Goal: Information Seeking & Learning: Learn about a topic

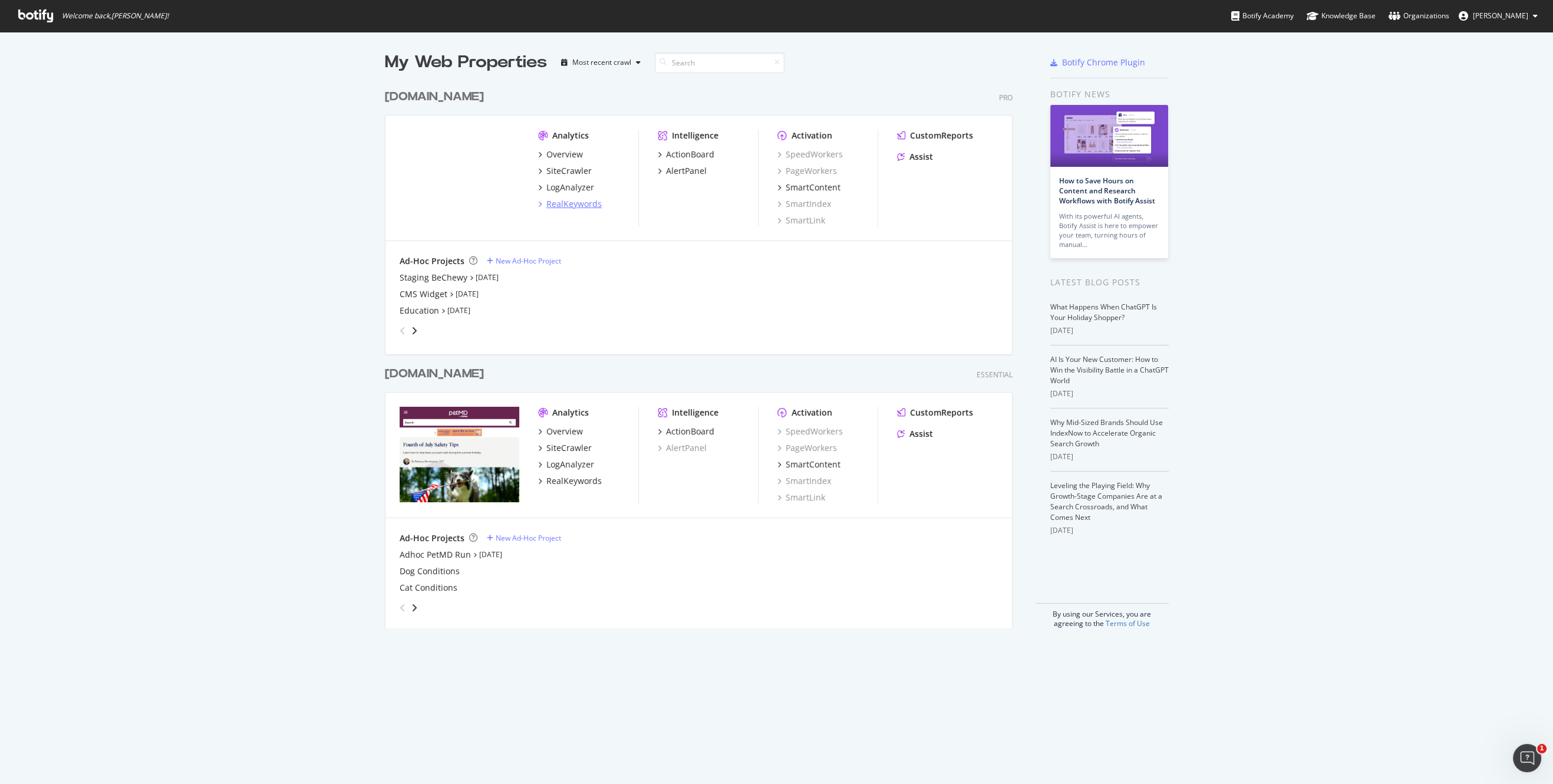
click at [569, 202] on div "RealKeywords" at bounding box center [574, 204] width 55 height 12
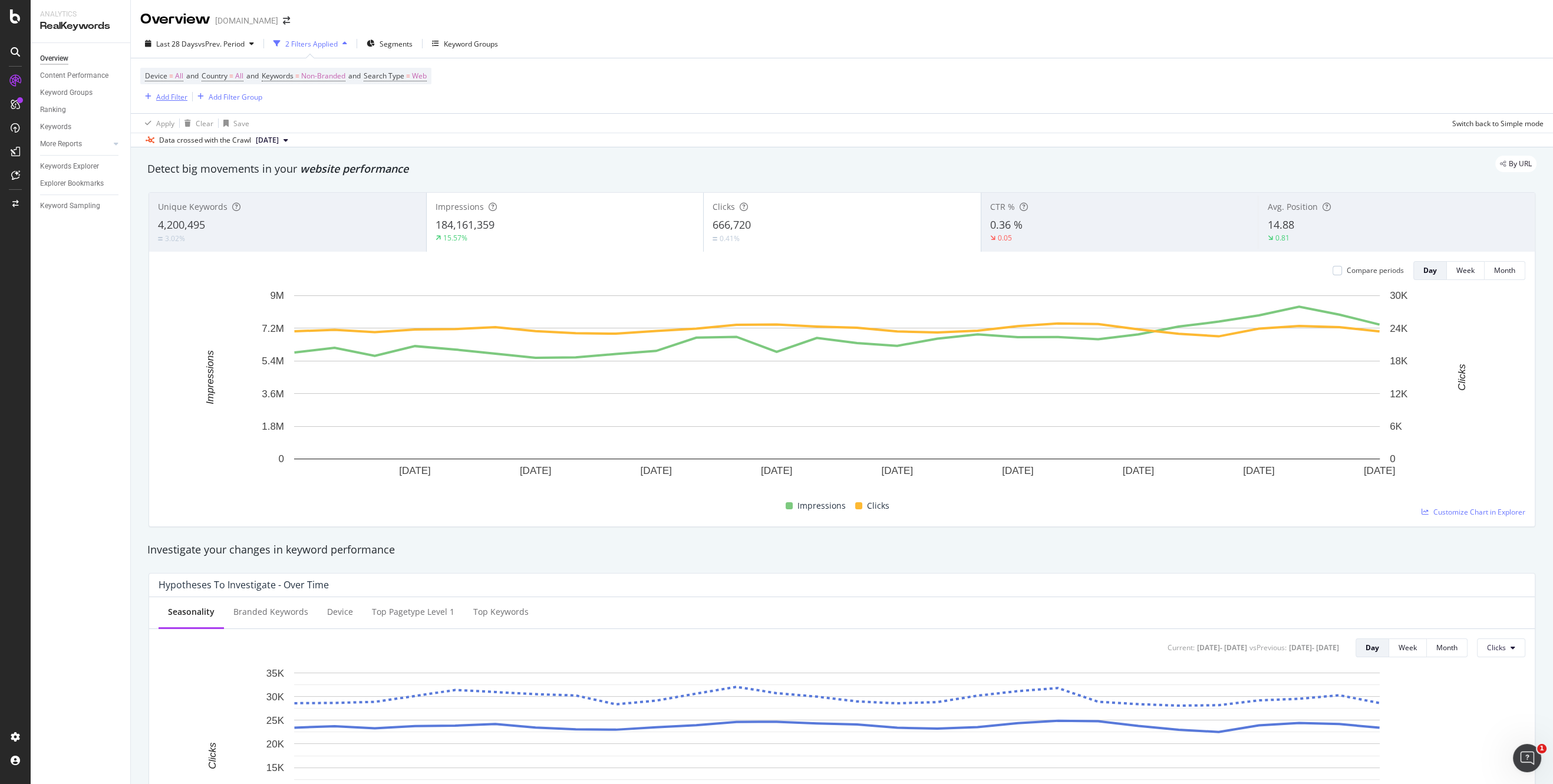
click at [178, 95] on div "Add Filter" at bounding box center [172, 97] width 31 height 10
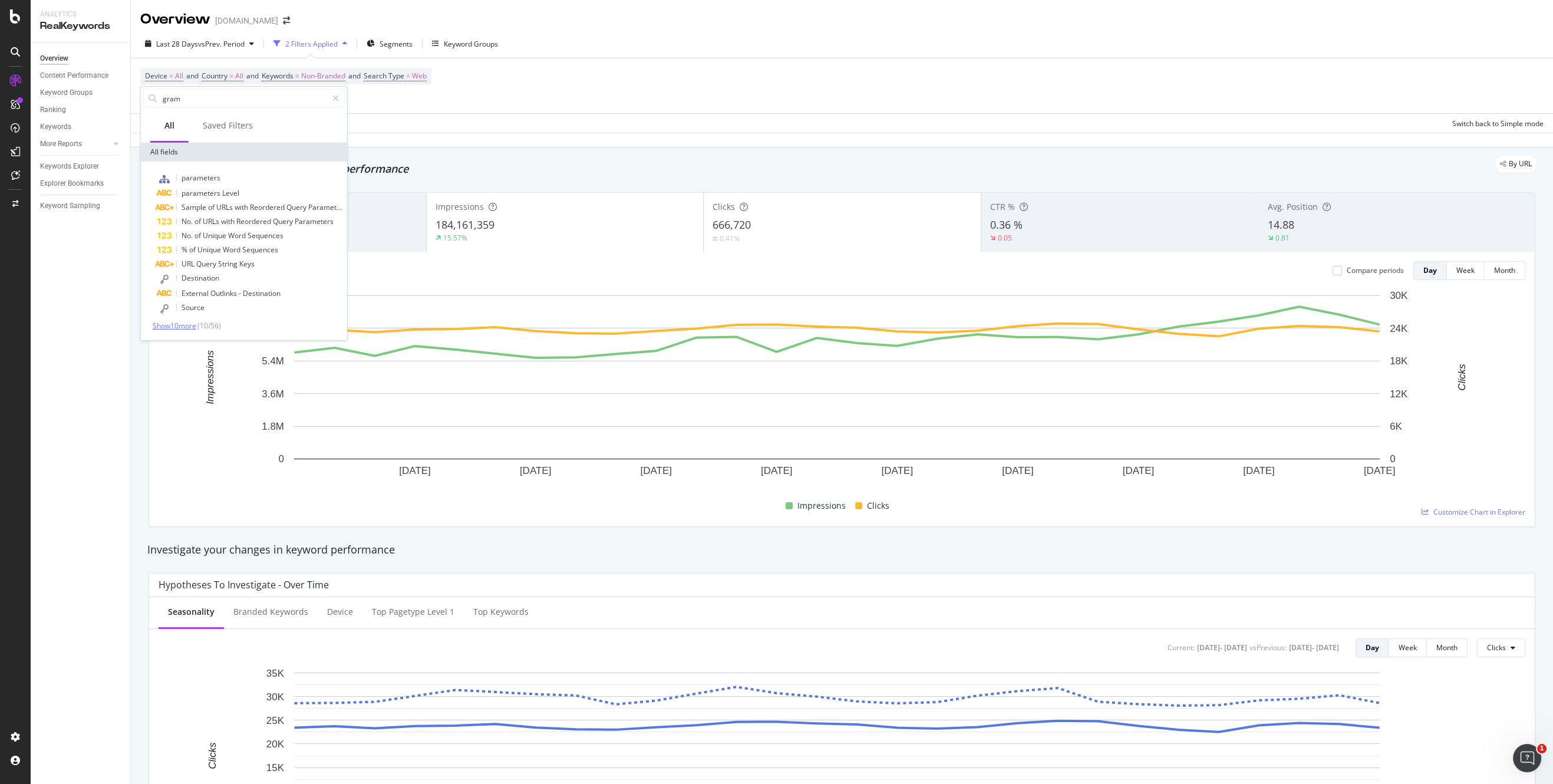
click at [184, 329] on span "Show 10 more" at bounding box center [174, 325] width 44 height 10
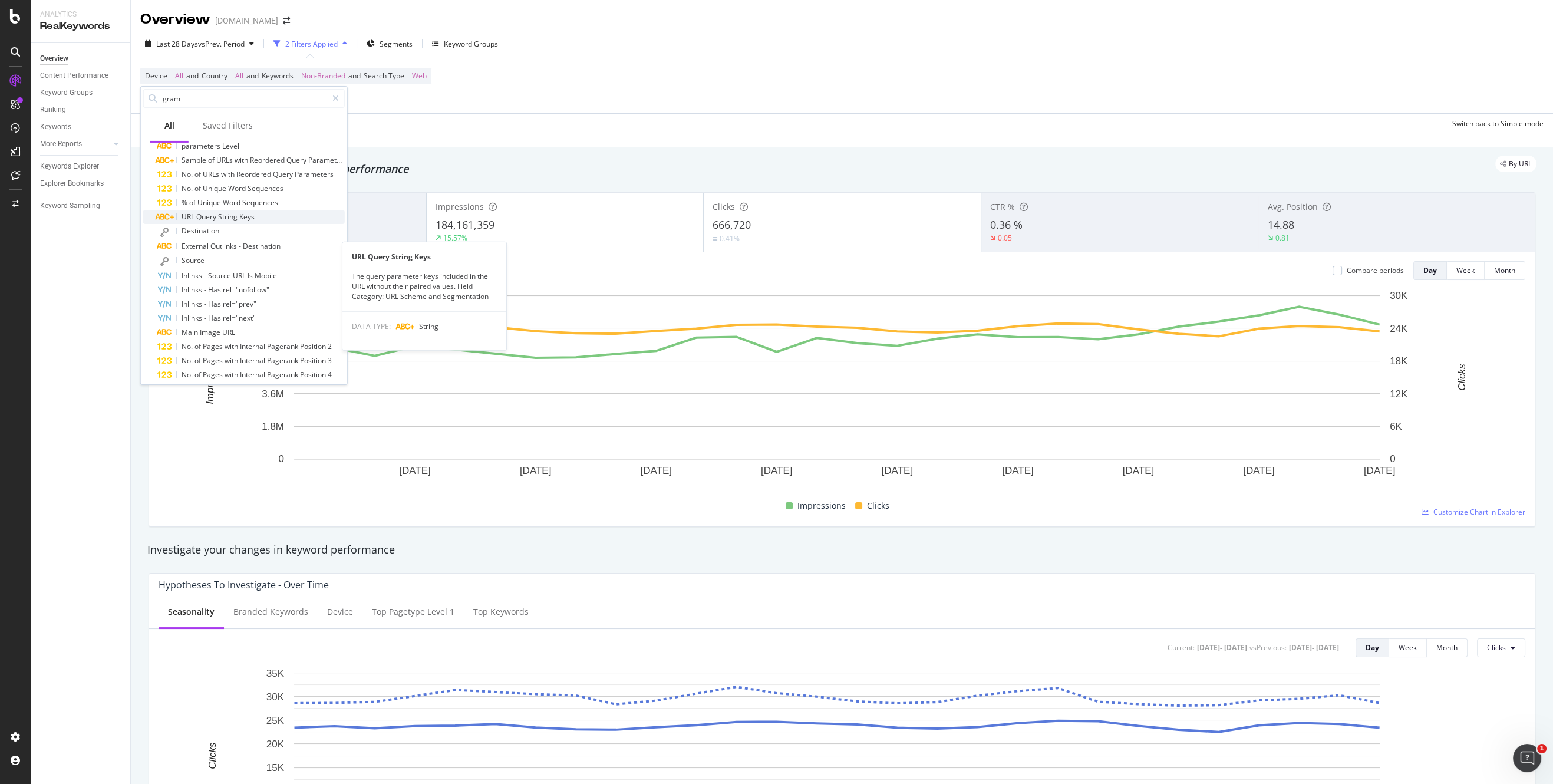
scroll to position [97, 0]
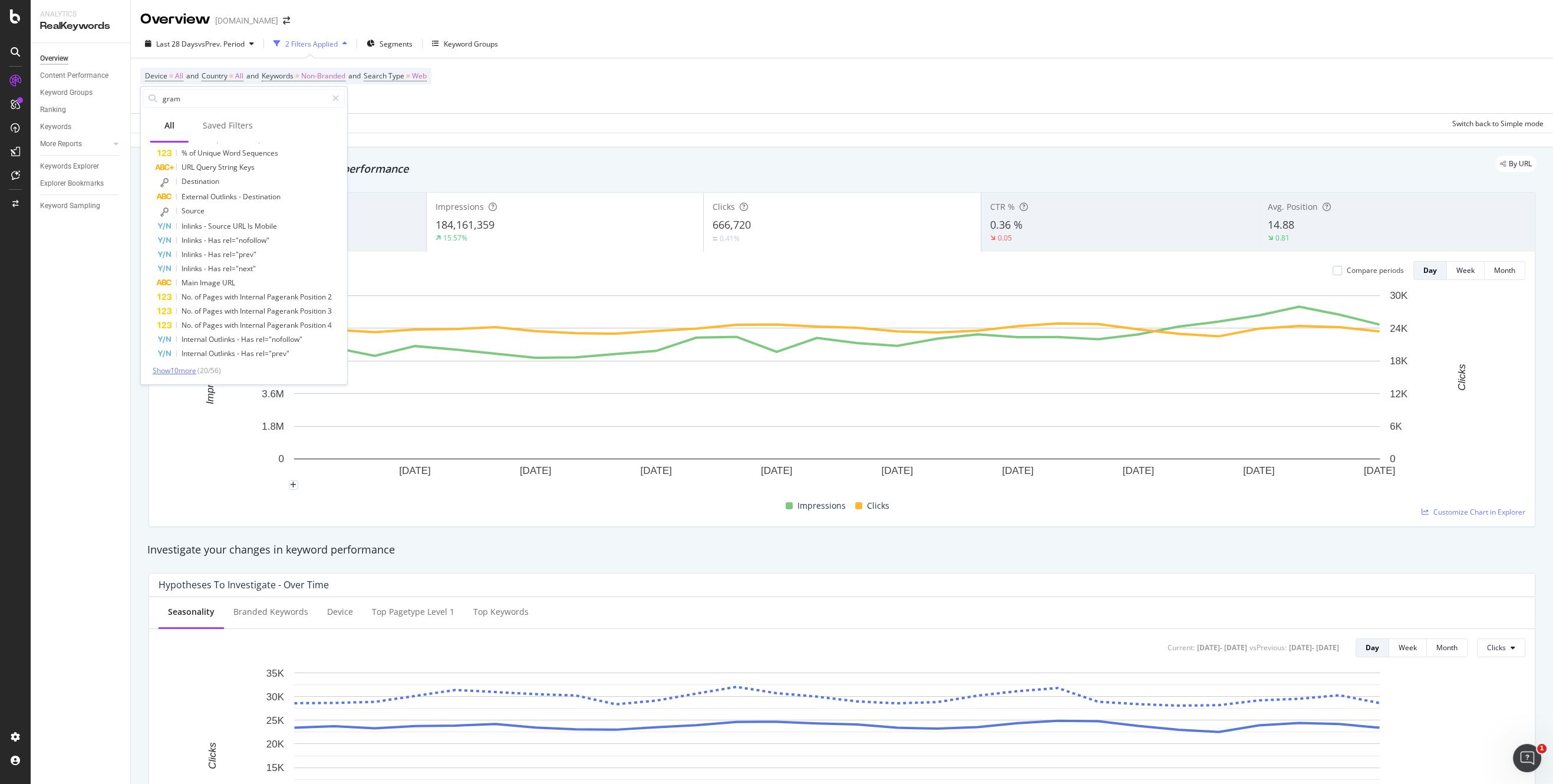
click at [177, 366] on span "Show 10 more" at bounding box center [174, 370] width 44 height 10
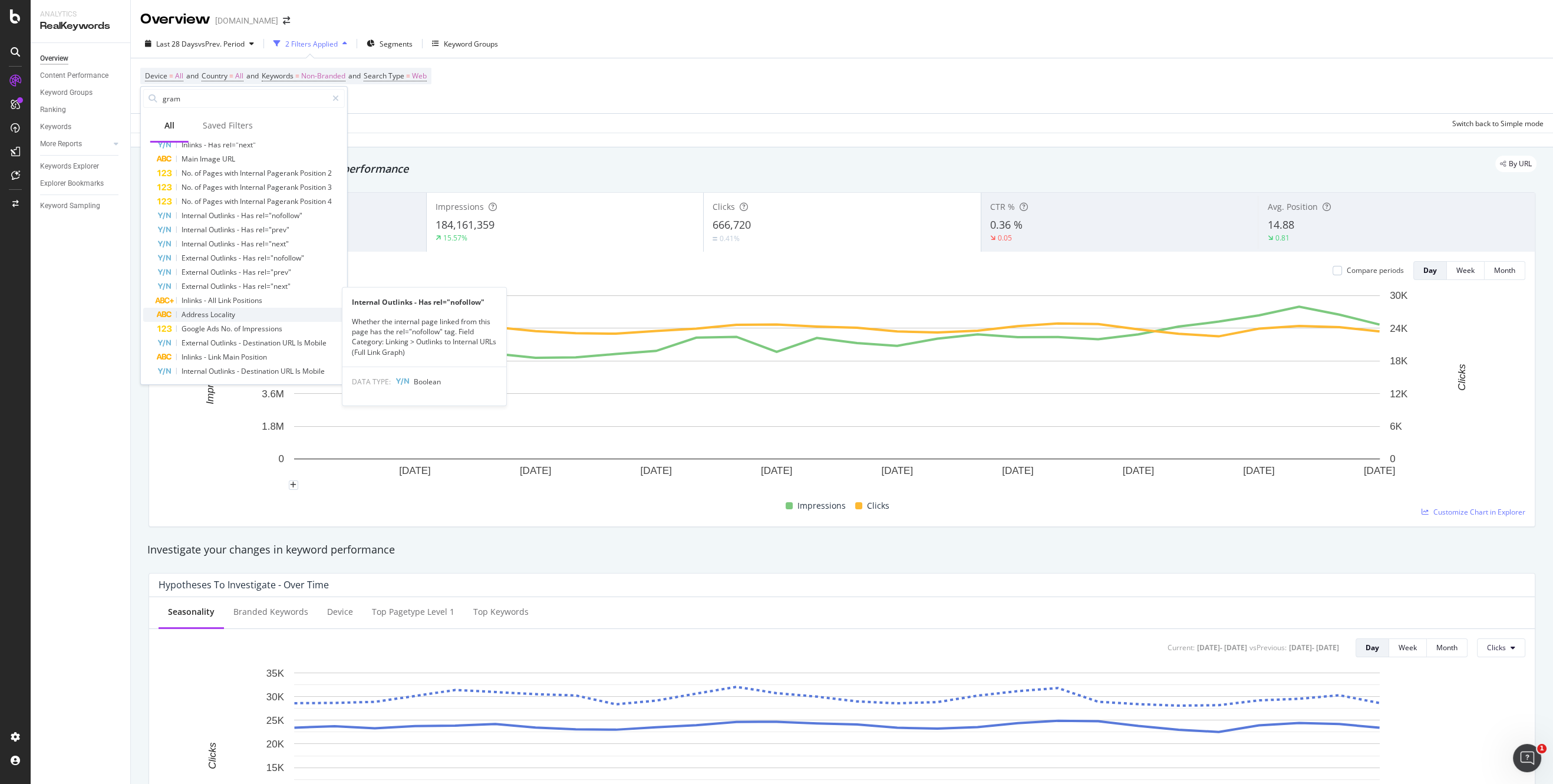
scroll to position [238, 0]
click at [174, 371] on span "Show 10 more" at bounding box center [174, 370] width 44 height 10
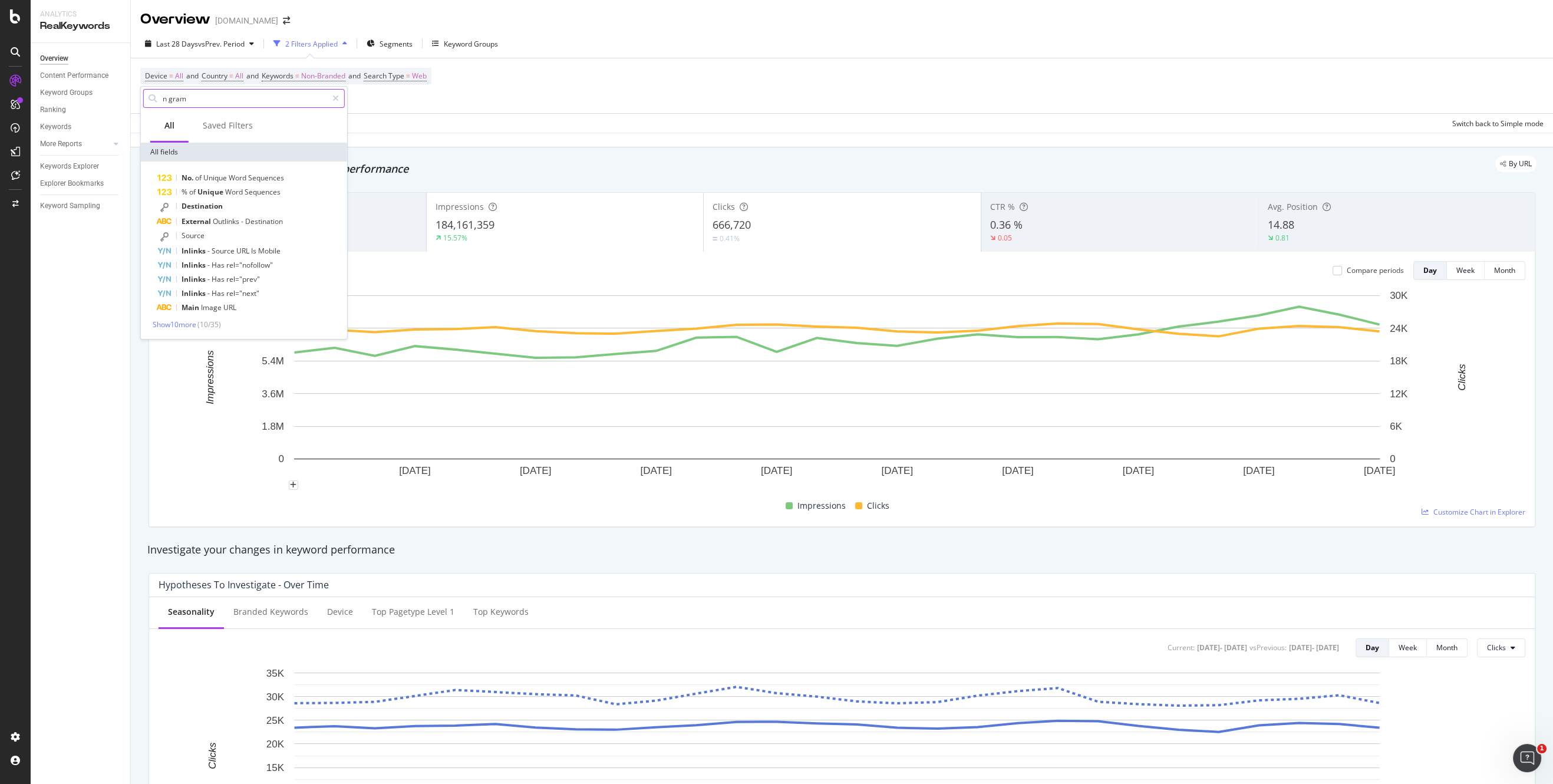
scroll to position [0, 0]
click at [193, 327] on span "Show 10 more" at bounding box center [174, 325] width 44 height 10
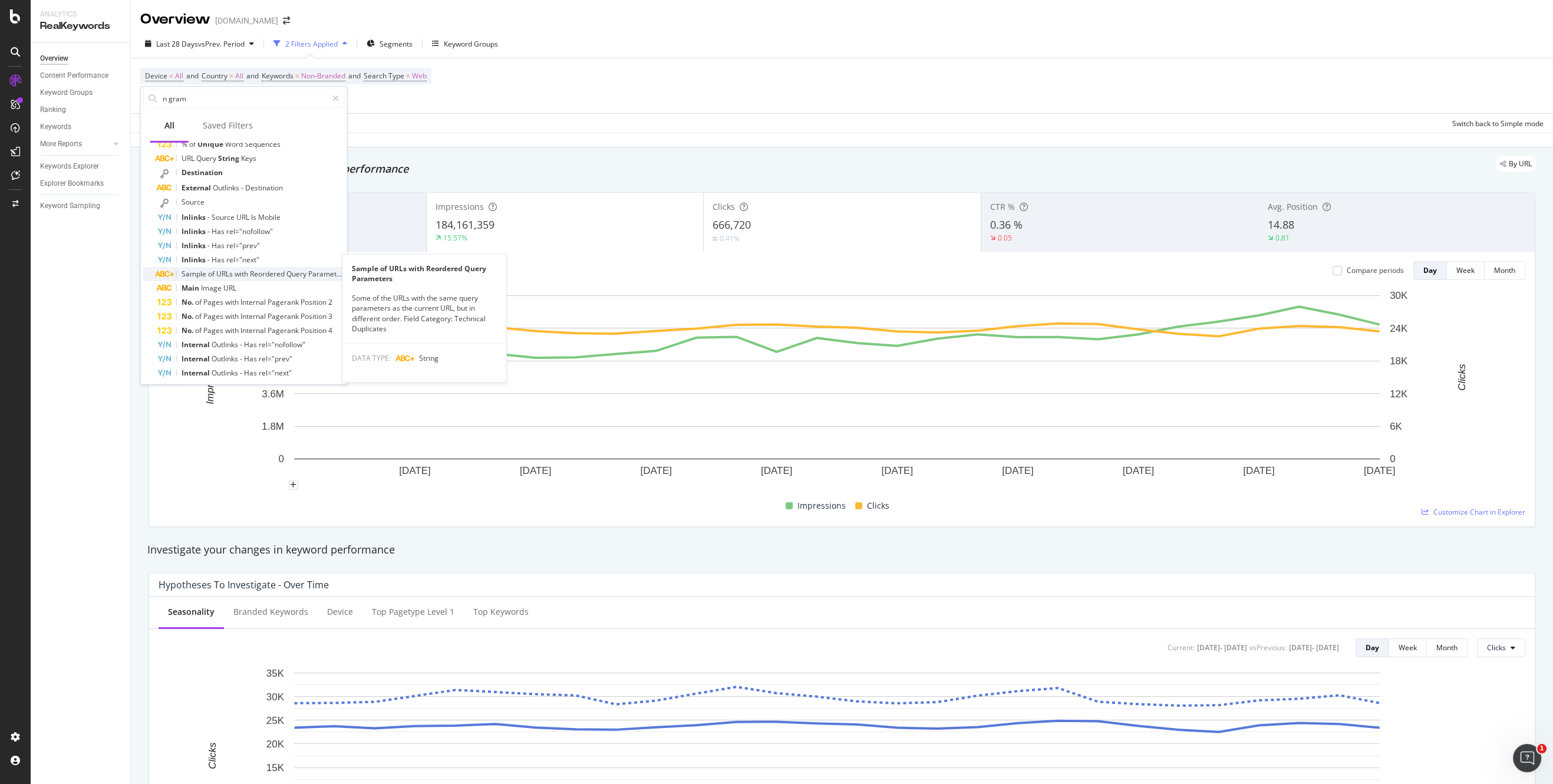
scroll to position [96, 0]
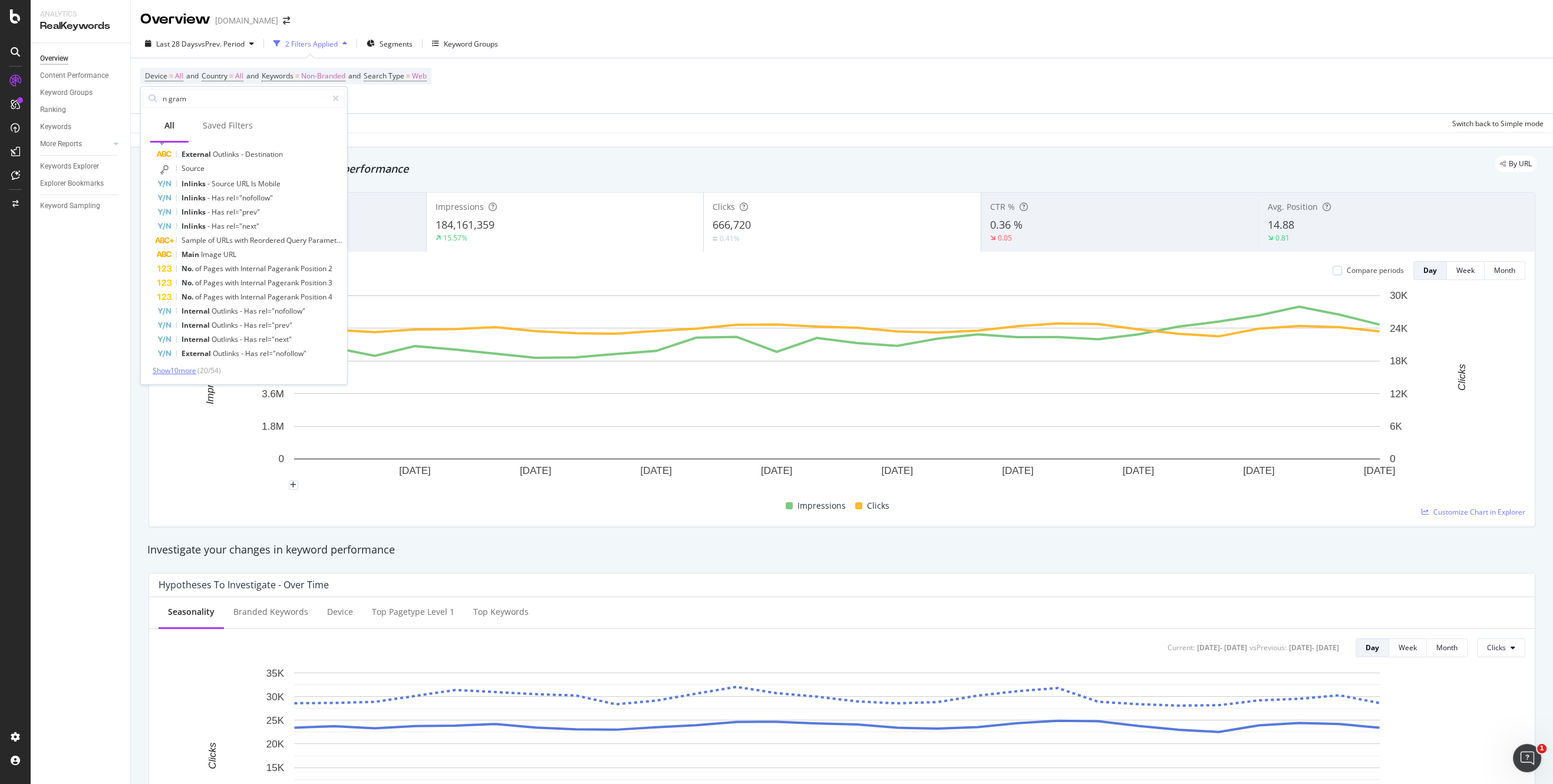
click at [183, 368] on span "Show 10 more" at bounding box center [174, 370] width 44 height 10
click at [182, 366] on span "Show 10 more" at bounding box center [174, 370] width 44 height 10
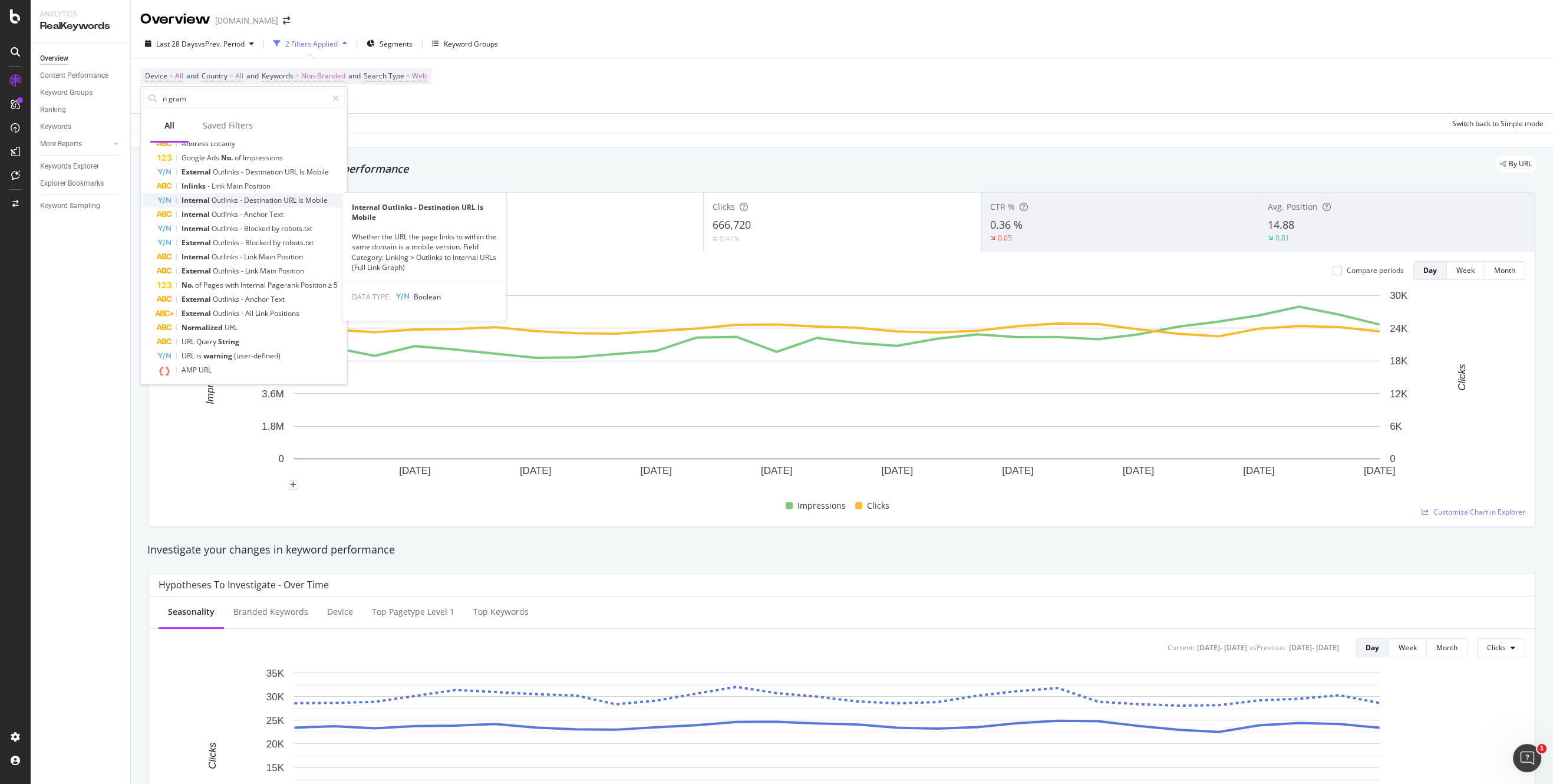
scroll to position [379, 0]
click at [176, 369] on span "Show 10 more" at bounding box center [174, 371] width 44 height 10
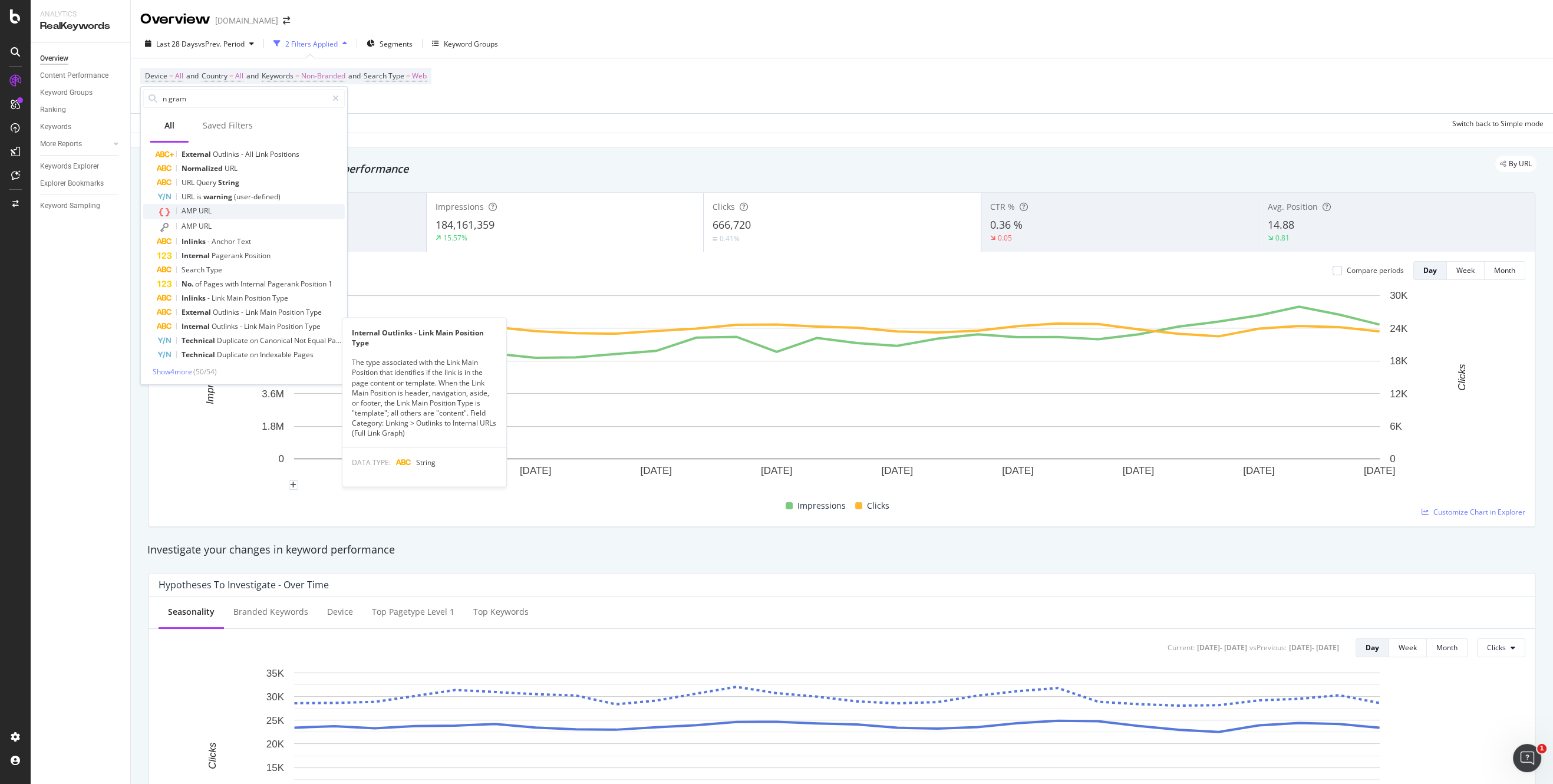
scroll to position [521, 0]
click at [187, 366] on span "Show 4 more" at bounding box center [173, 371] width 40 height 10
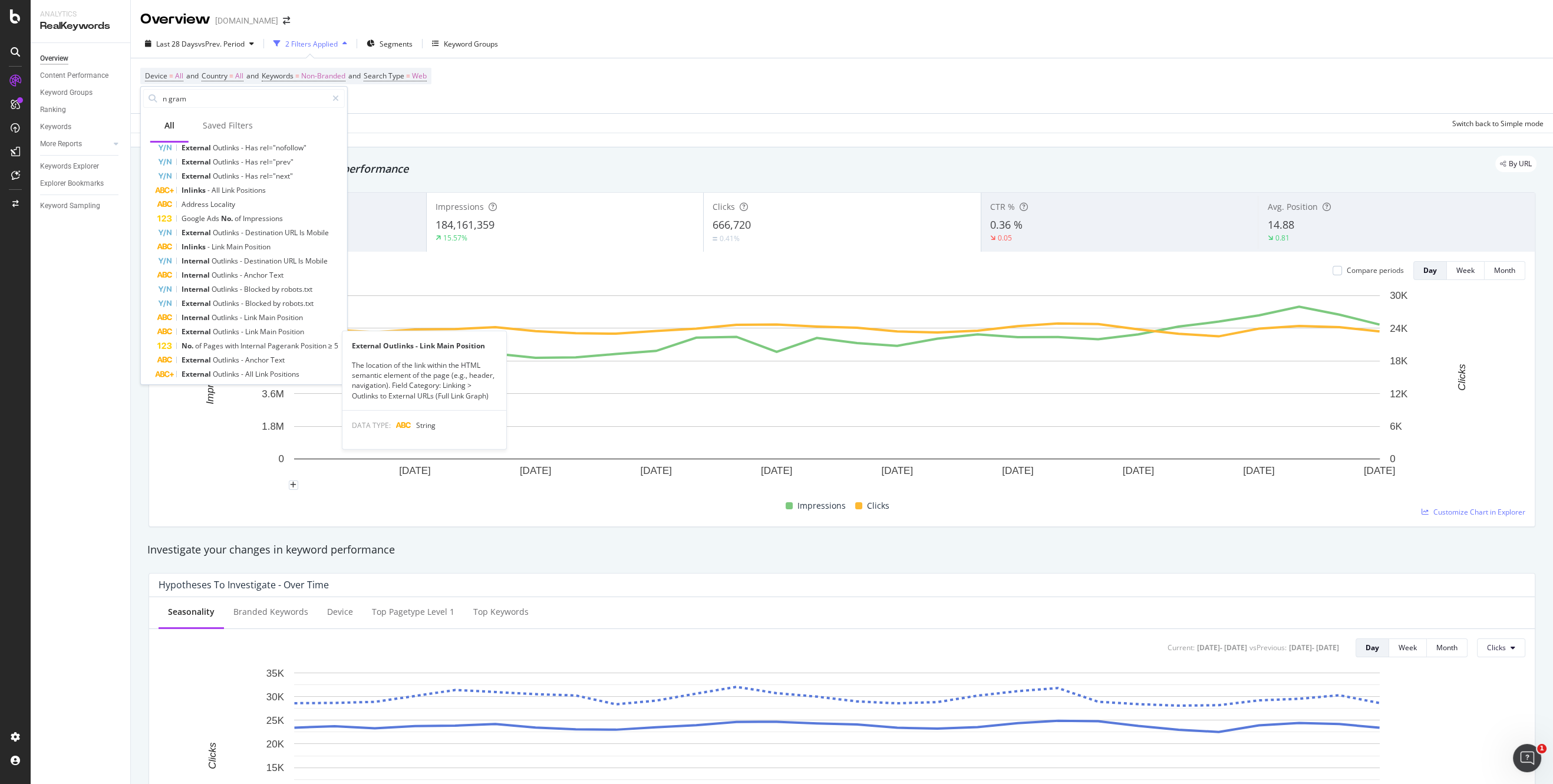
scroll to position [0, 0]
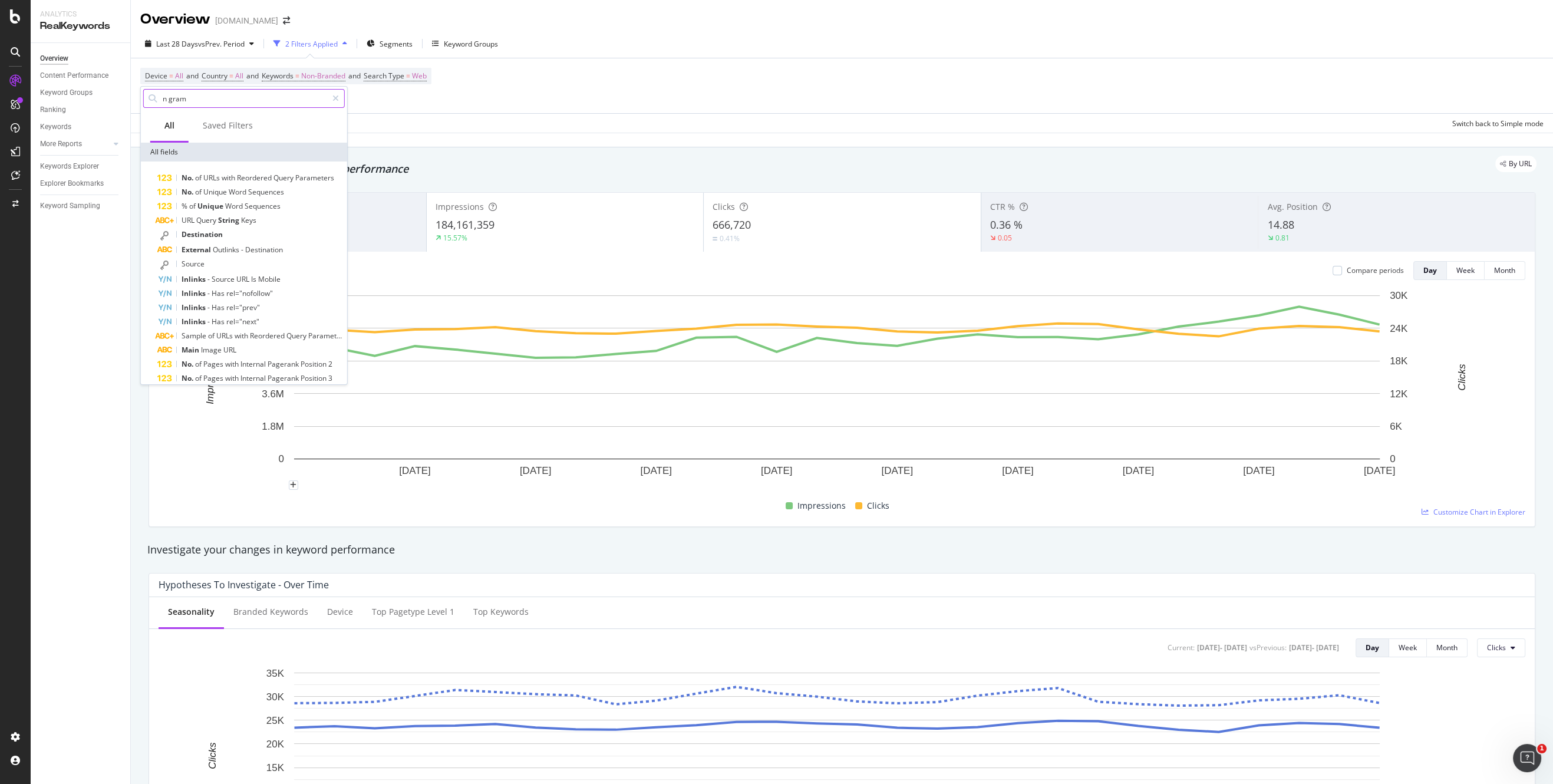
click at [202, 94] on input "n gram" at bounding box center [244, 97] width 165 height 17
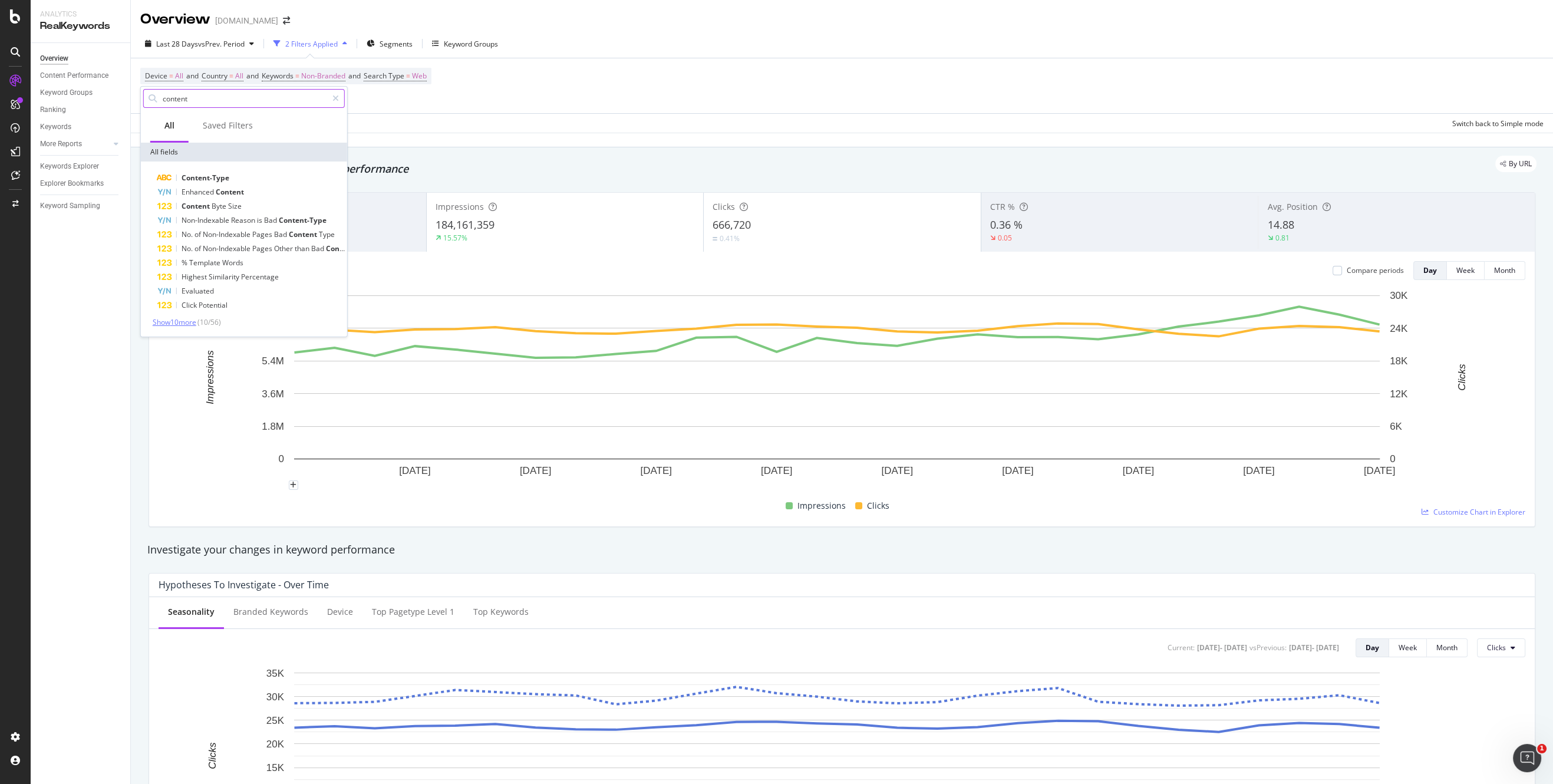
type input "content"
click at [187, 321] on span "Show 10 more" at bounding box center [174, 322] width 44 height 10
drag, startPoint x: 187, startPoint y: 321, endPoint x: 281, endPoint y: 160, distance: 186.4
click at [281, 160] on div "All fields" at bounding box center [244, 152] width 207 height 19
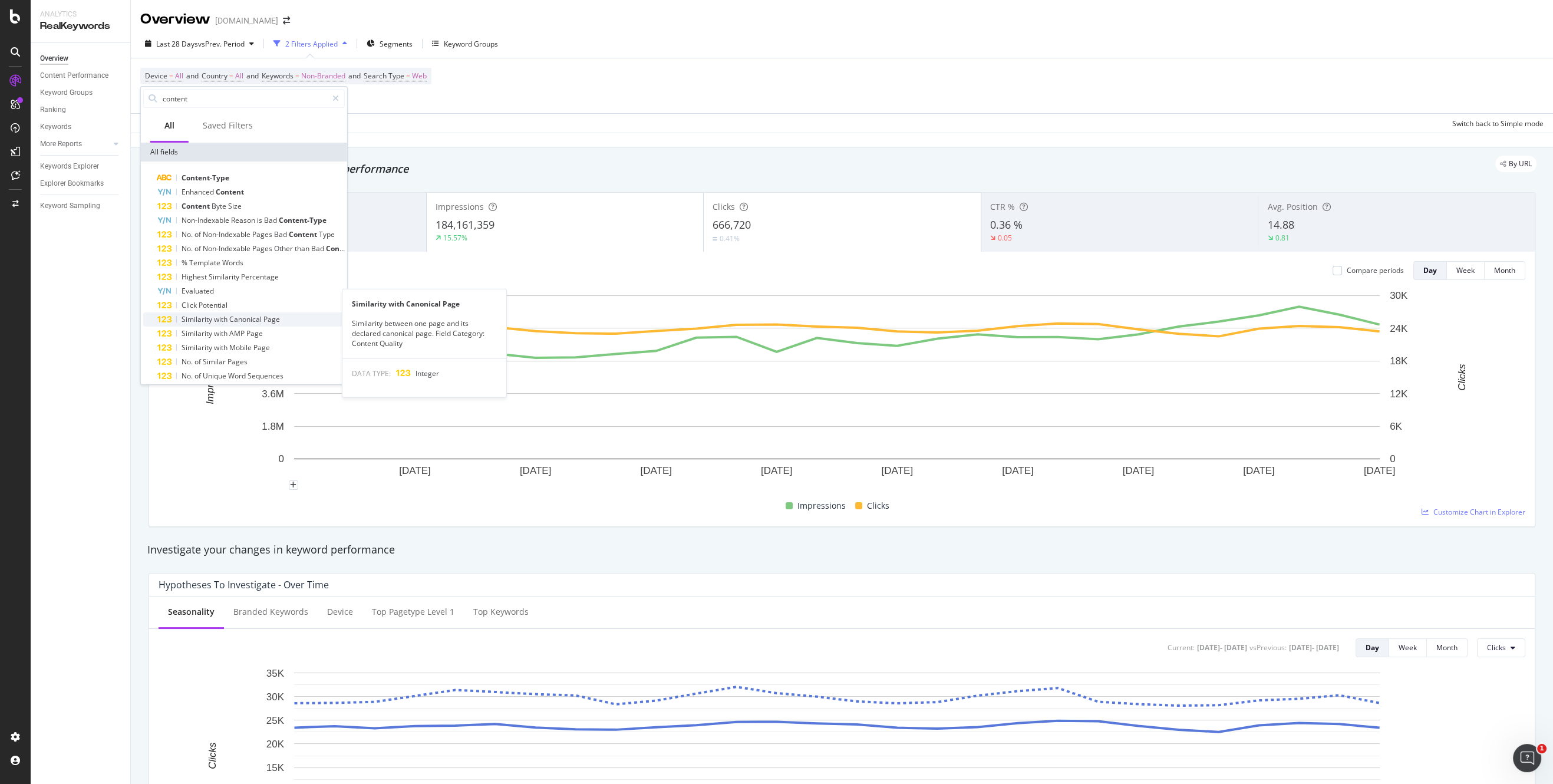
scroll to position [94, 0]
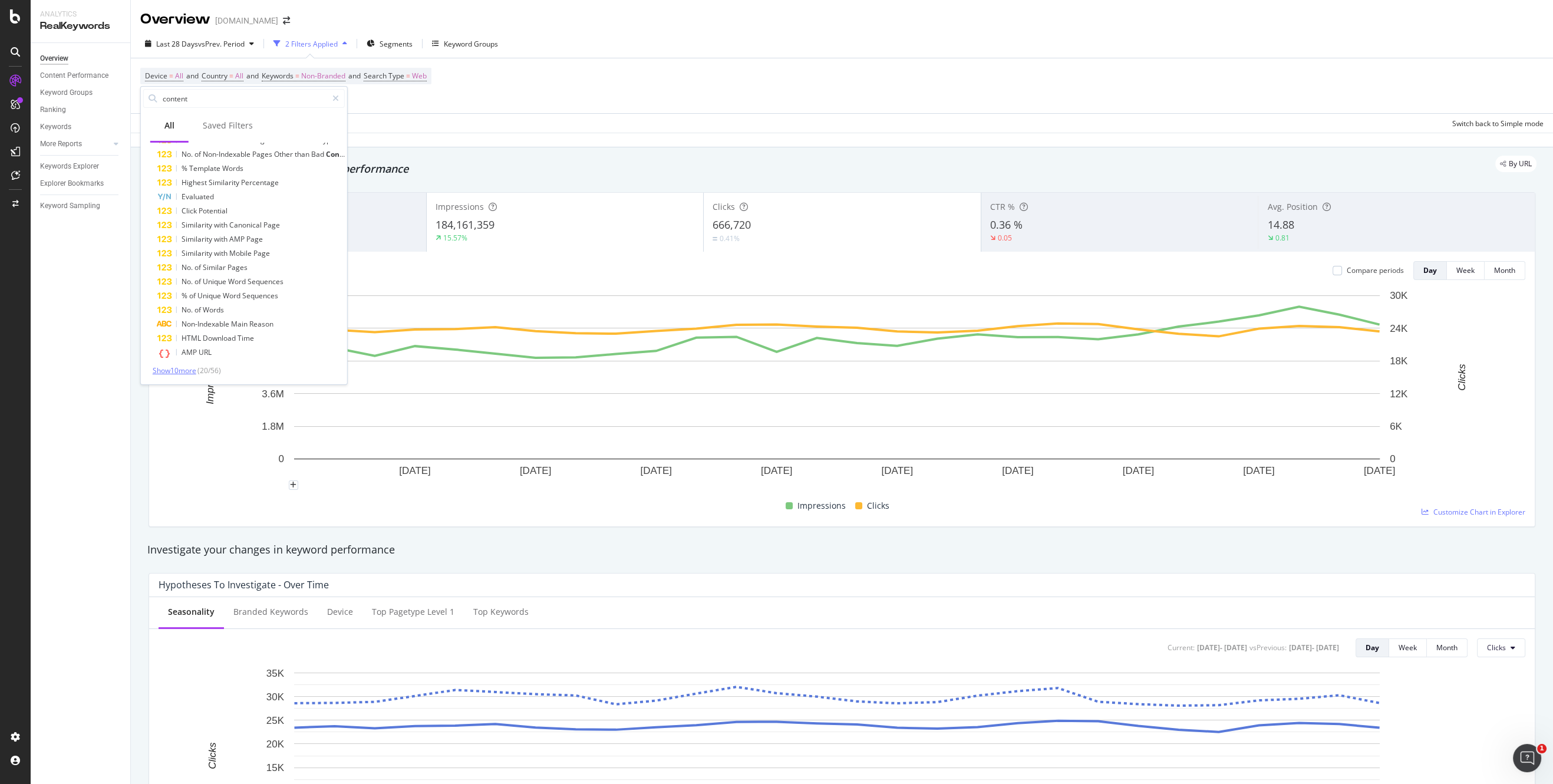
click at [171, 369] on span "Show 10 more" at bounding box center [174, 370] width 44 height 10
click at [158, 372] on span "Show 10 more" at bounding box center [174, 370] width 44 height 10
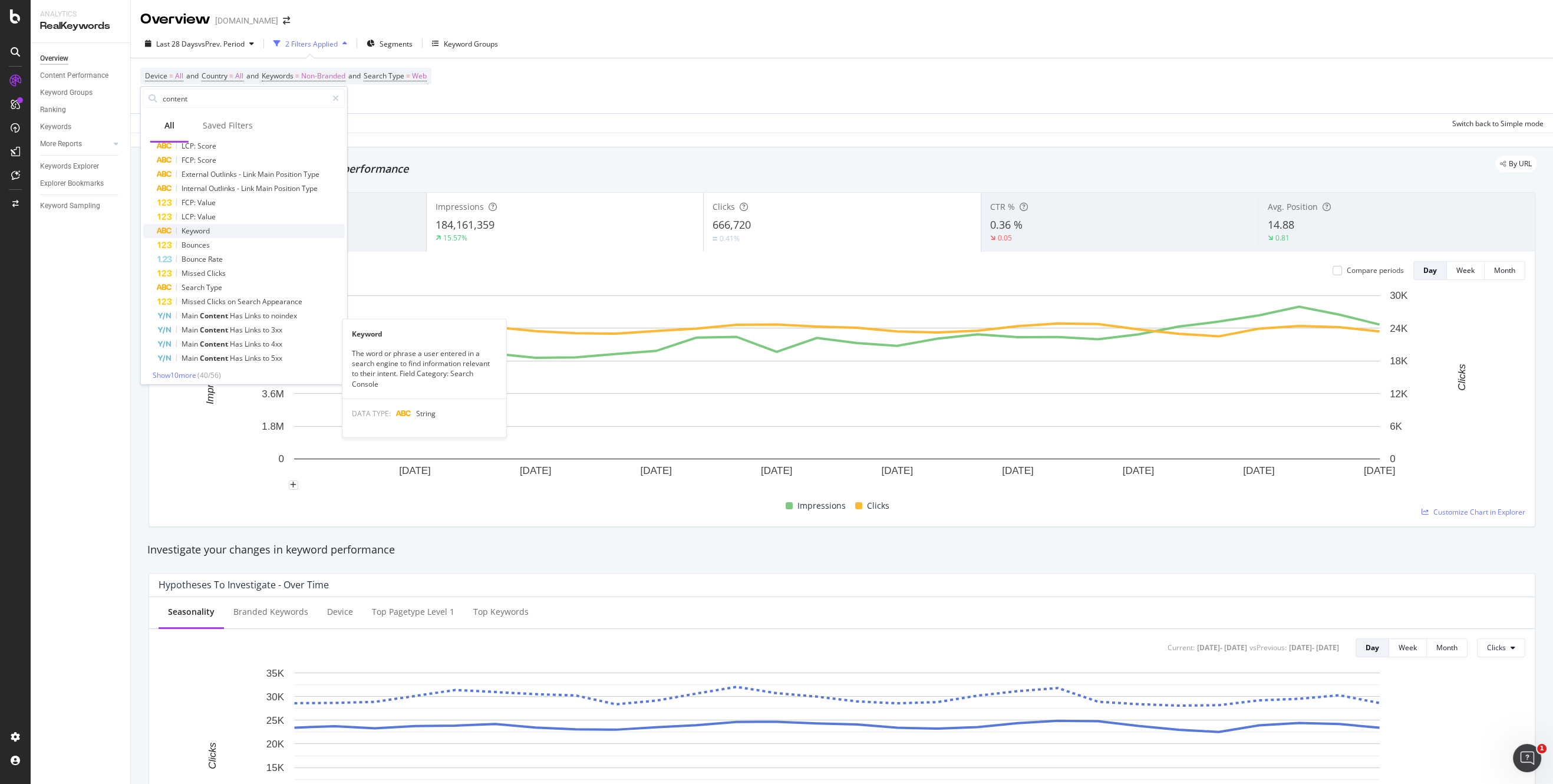
scroll to position [378, 0]
click at [176, 370] on span "Show 10 more" at bounding box center [174, 370] width 44 height 10
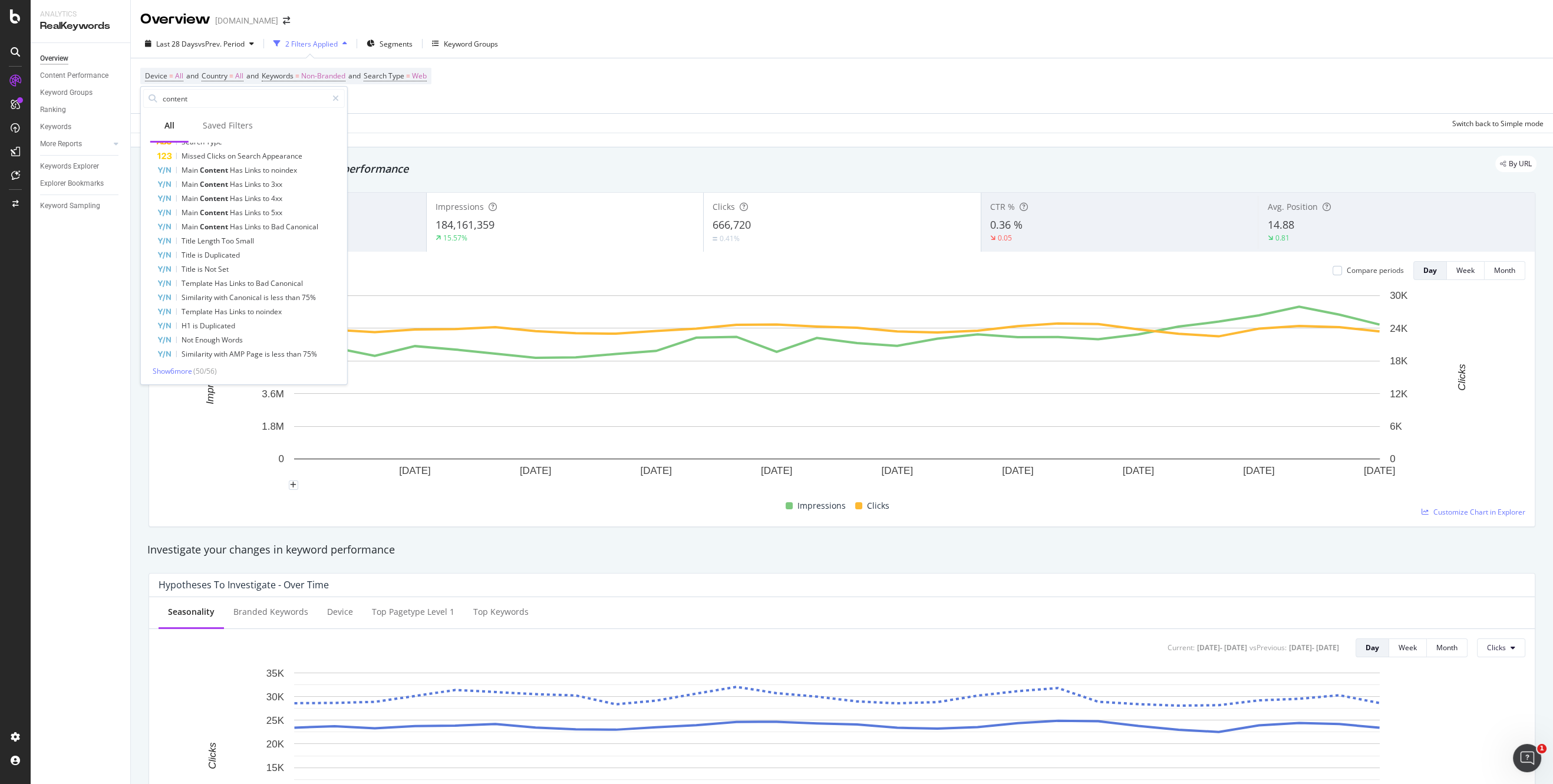
click at [572, 119] on div "Apply Clear Save Switch back to Simple mode" at bounding box center [841, 123] width 1422 height 20
